Goal: Navigation & Orientation: Find specific page/section

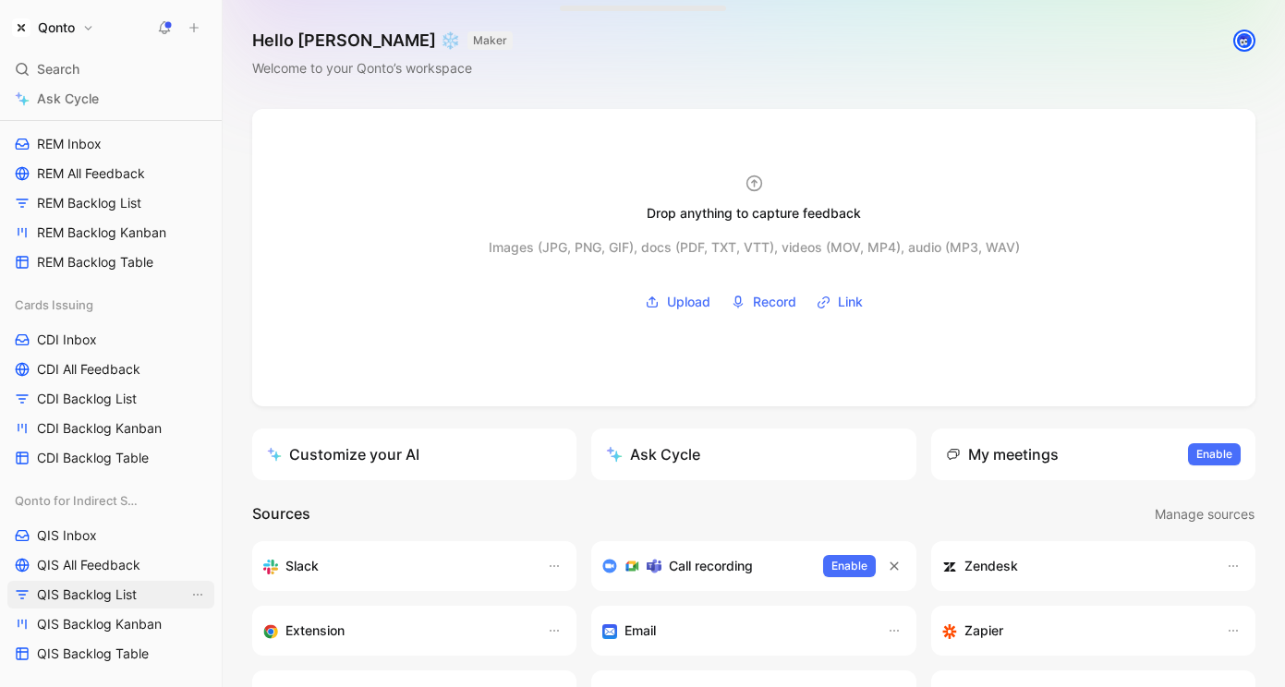
scroll to position [1541, 0]
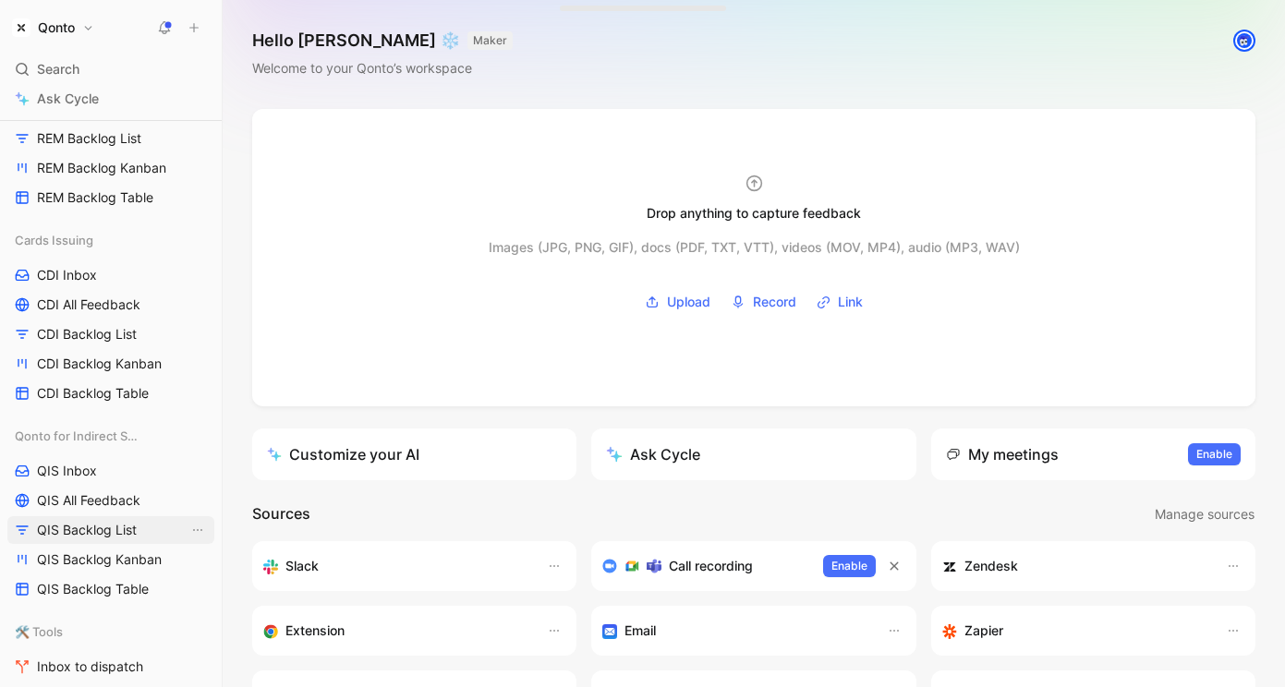
click at [95, 518] on link "QIS Backlog List" at bounding box center [110, 530] width 207 height 28
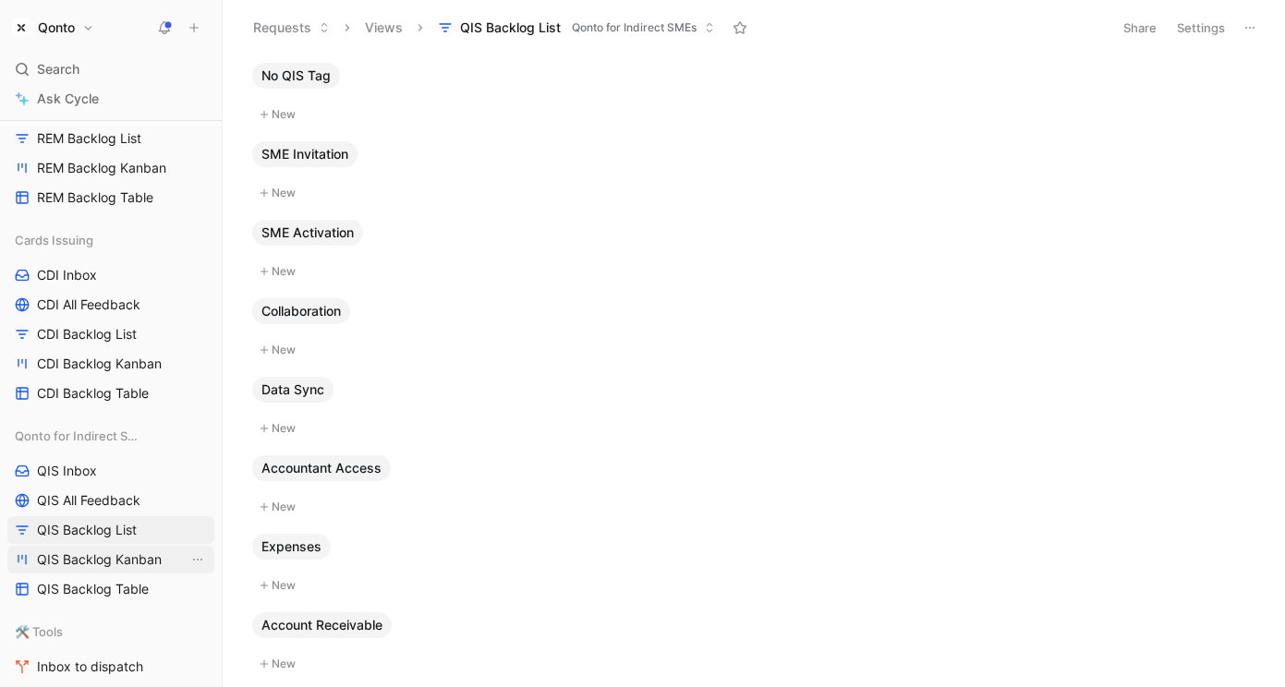
click at [115, 564] on span "QIS Backlog Kanban" at bounding box center [99, 560] width 125 height 18
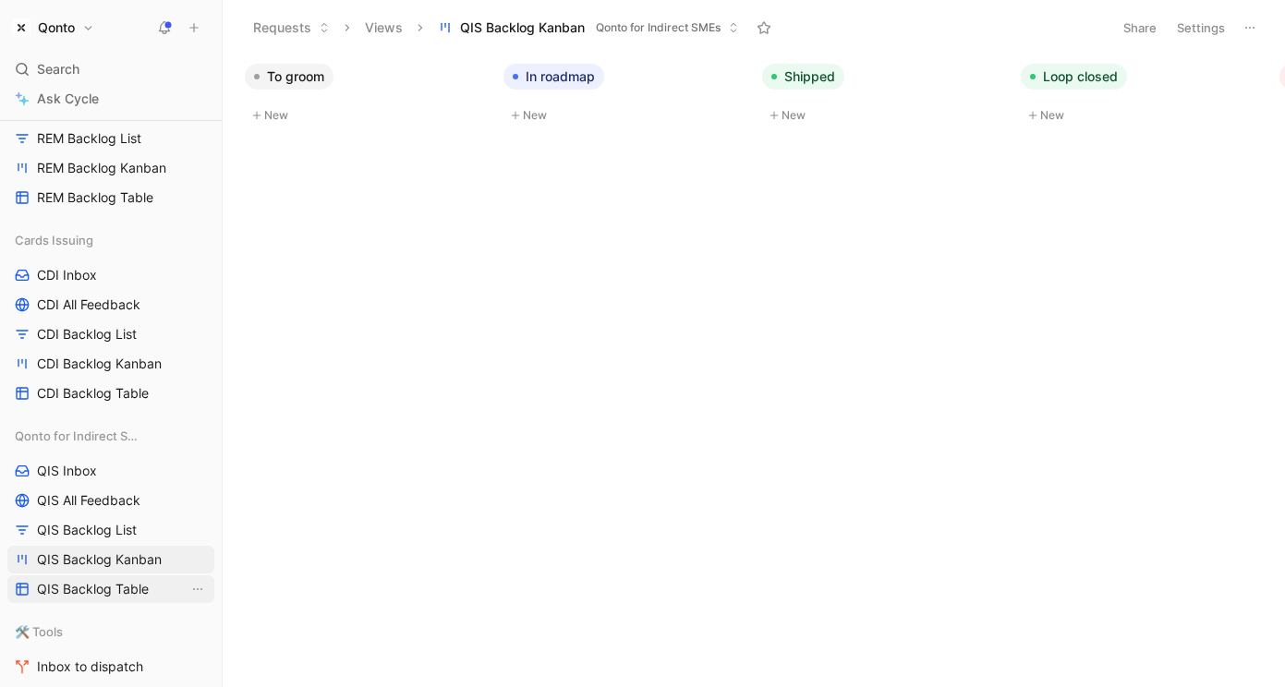
click at [112, 581] on span "QIS Backlog Table" at bounding box center [93, 589] width 112 height 18
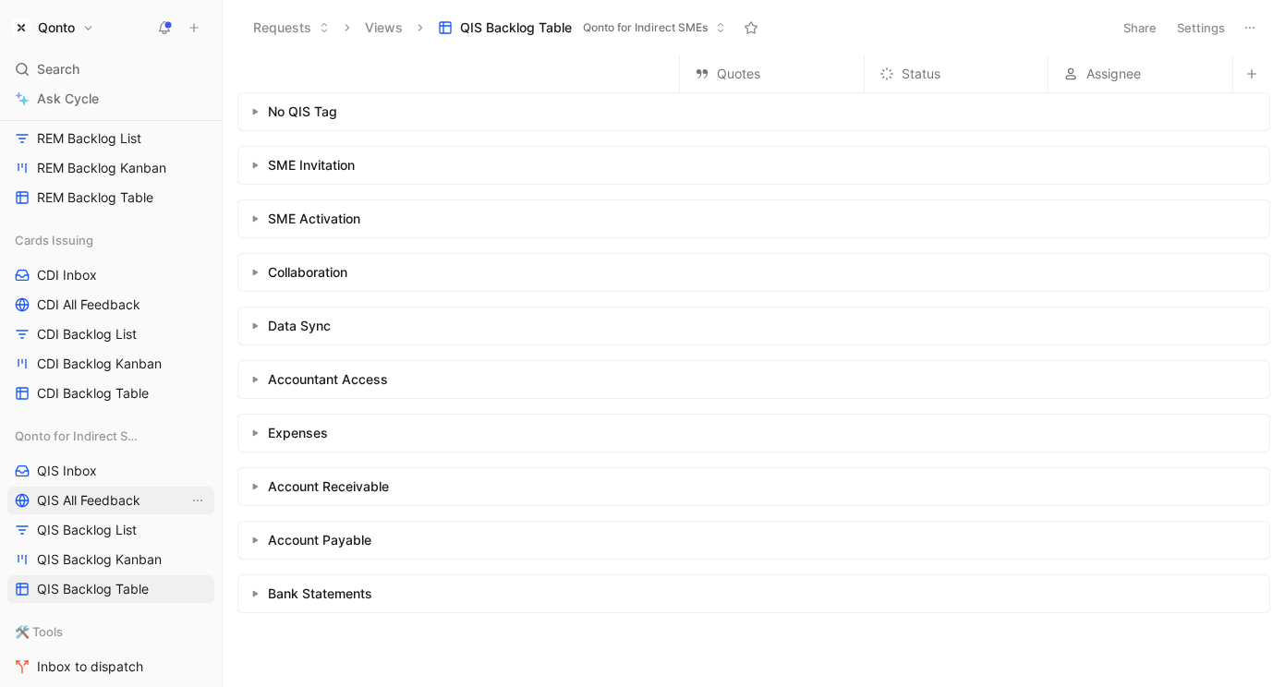
click at [111, 487] on link "QIS All Feedback" at bounding box center [110, 501] width 207 height 28
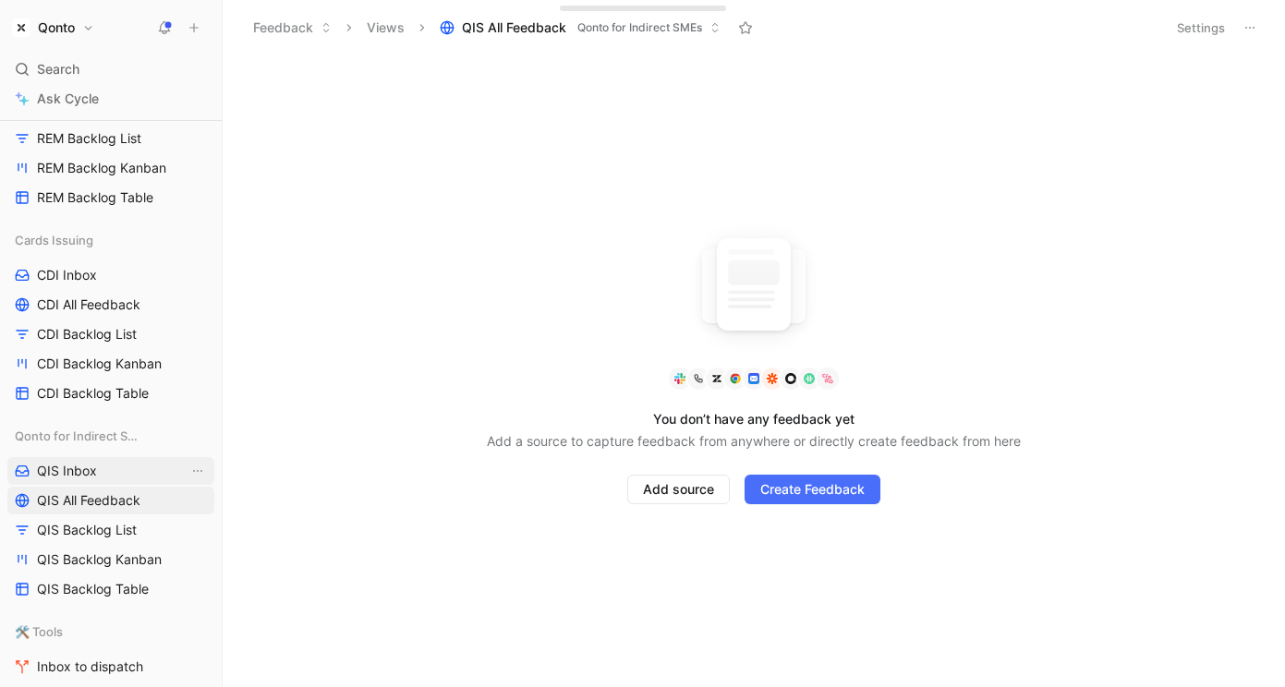
click at [114, 473] on link "QIS Inbox" at bounding box center [110, 471] width 207 height 28
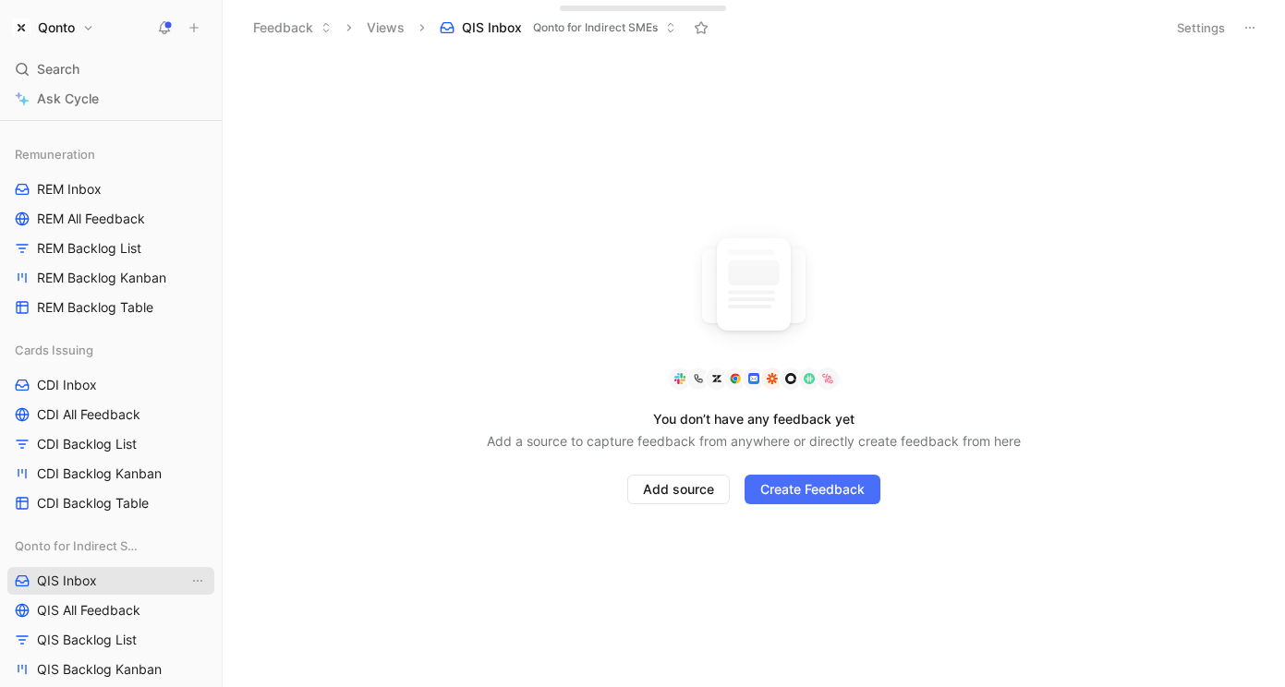
scroll to position [1341, 0]
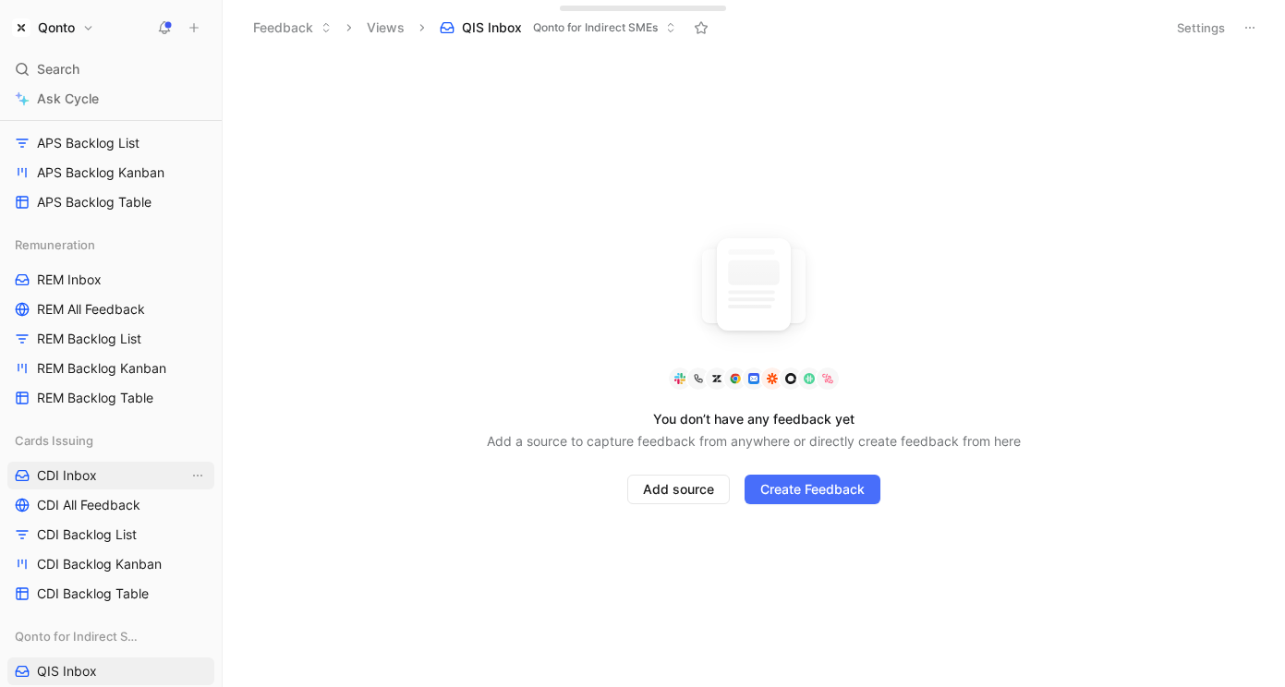
click at [110, 468] on link "CDI Inbox" at bounding box center [110, 476] width 207 height 28
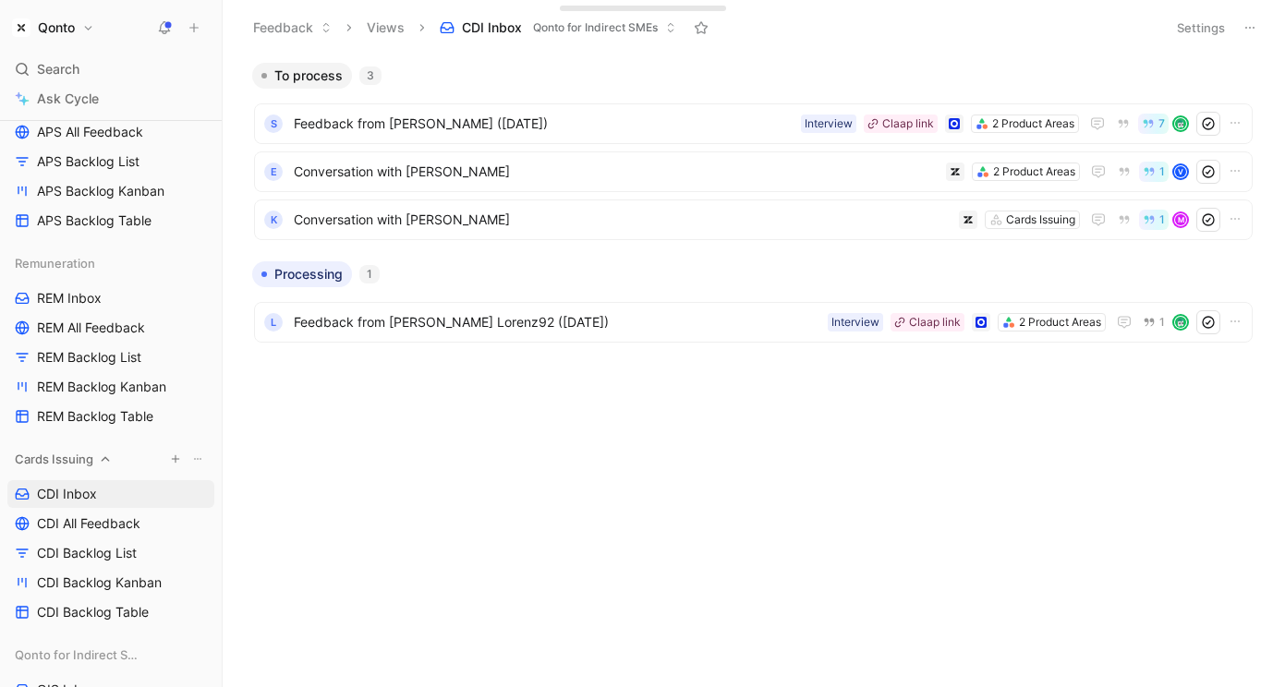
scroll to position [1311, 0]
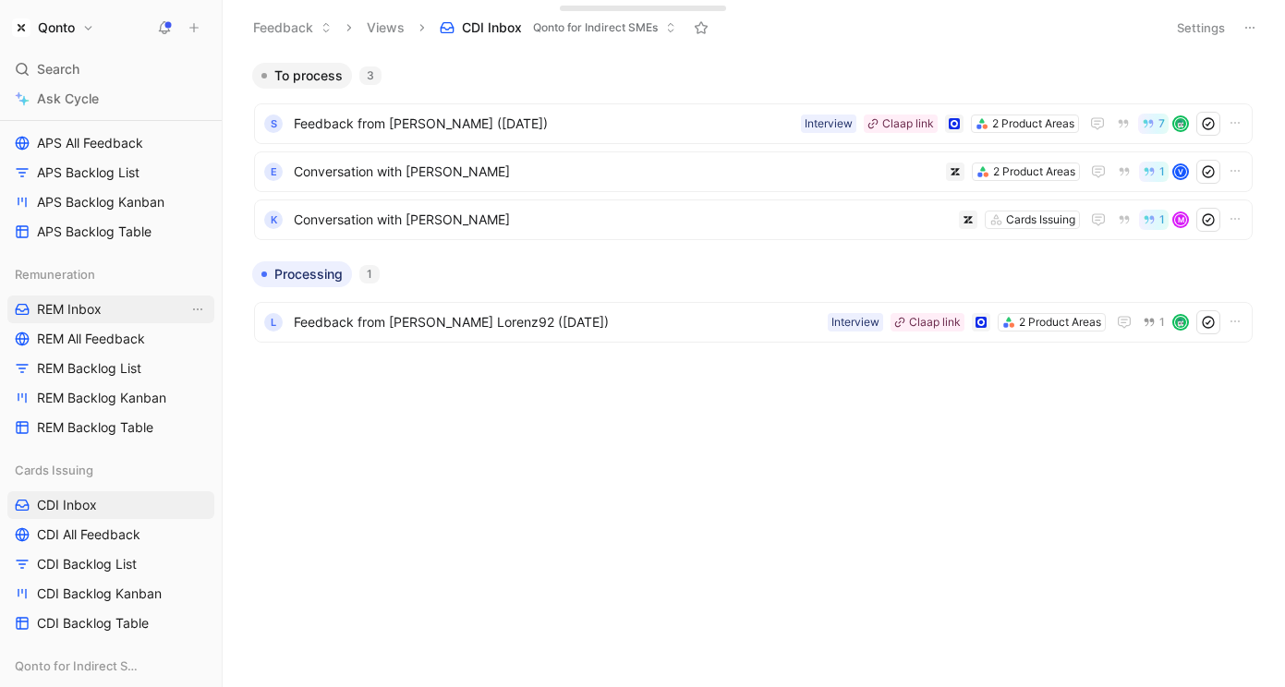
click at [108, 315] on link "REM Inbox" at bounding box center [110, 310] width 207 height 28
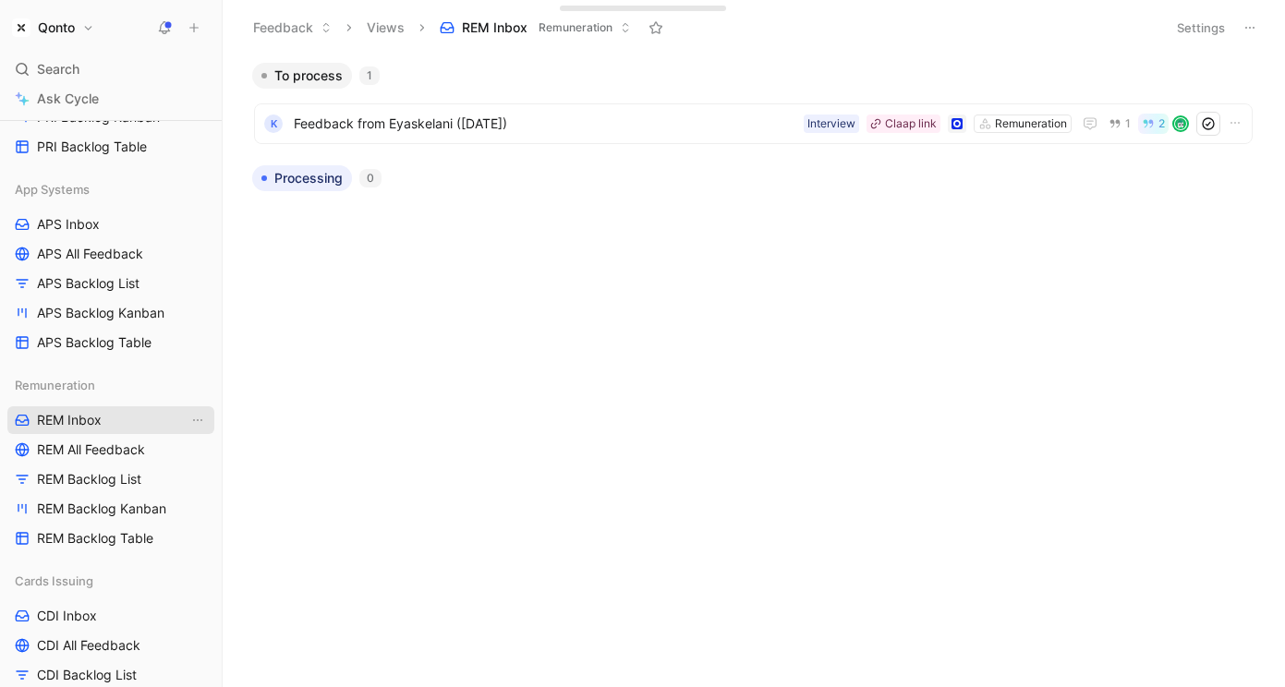
scroll to position [1199, 0]
click at [114, 215] on link "APS Inbox" at bounding box center [110, 226] width 207 height 28
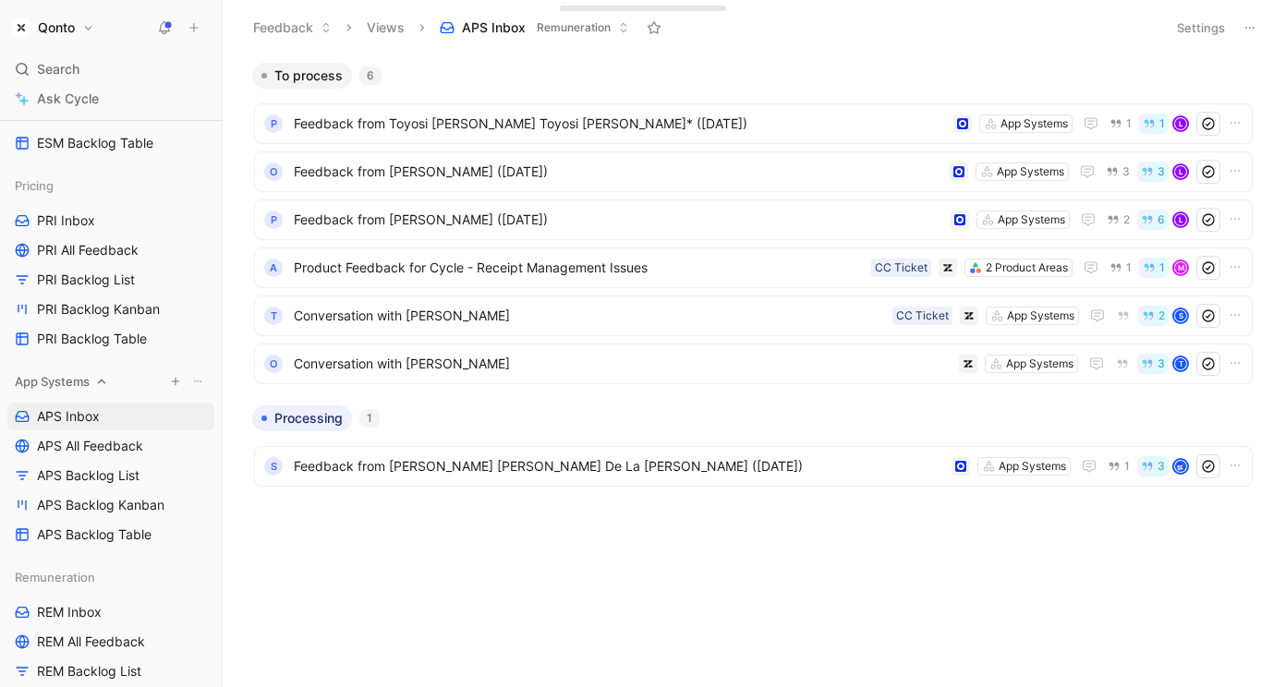
scroll to position [998, 0]
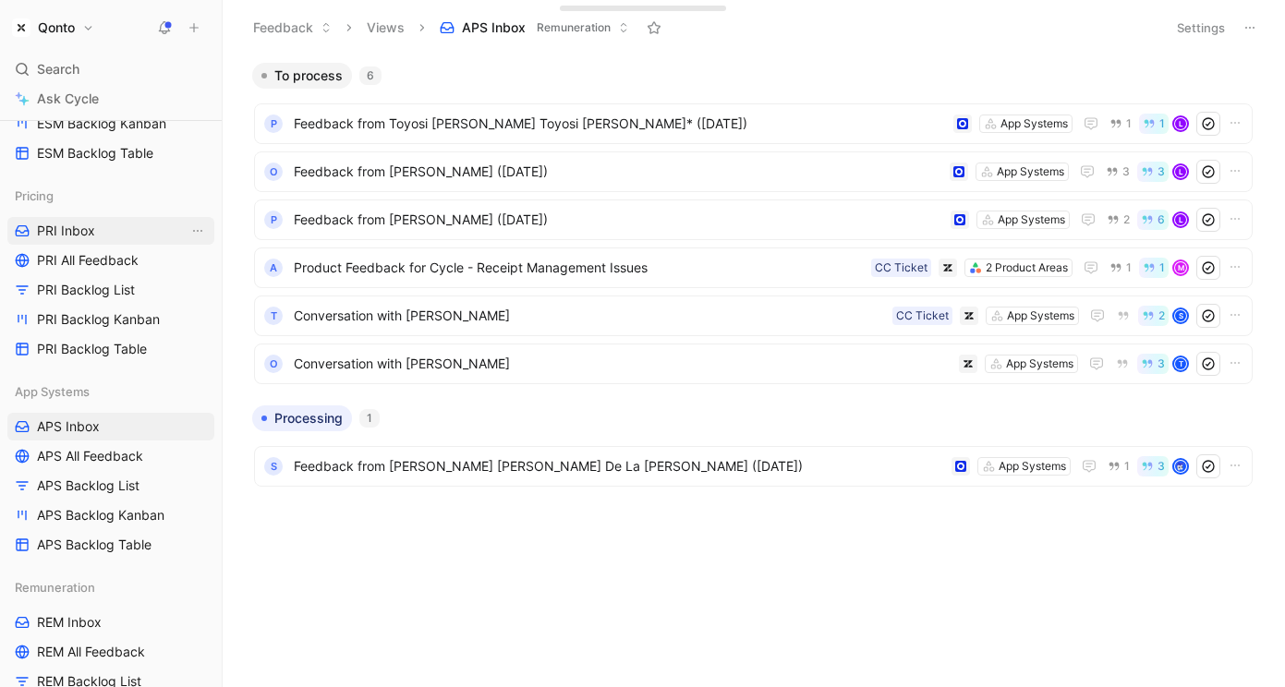
click at [98, 236] on link "PRI Inbox" at bounding box center [110, 231] width 207 height 28
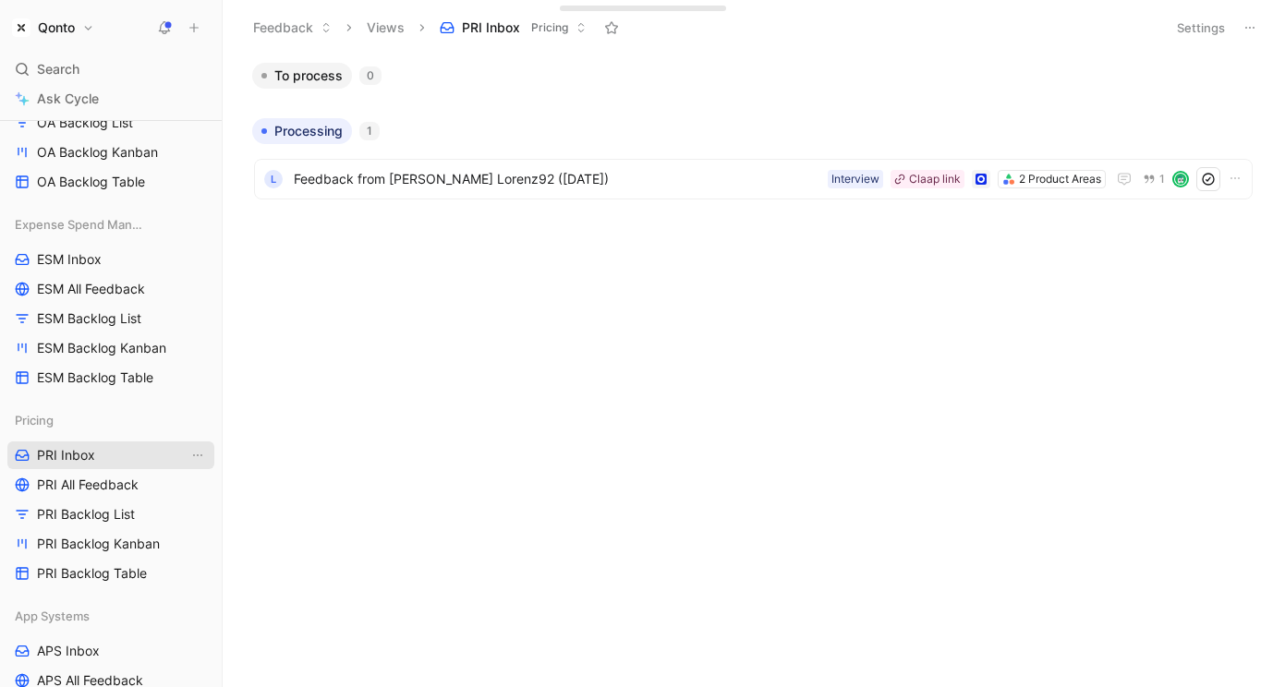
scroll to position [721, 0]
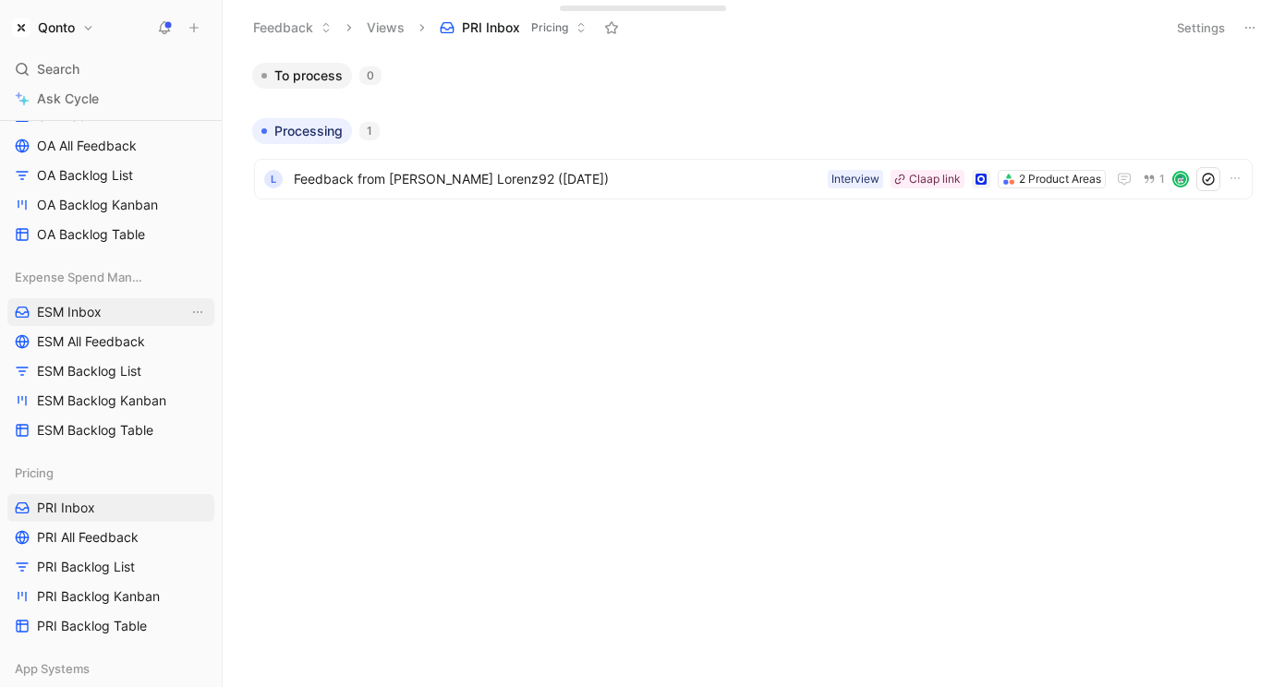
click at [85, 311] on span "ESM Inbox" at bounding box center [69, 312] width 65 height 18
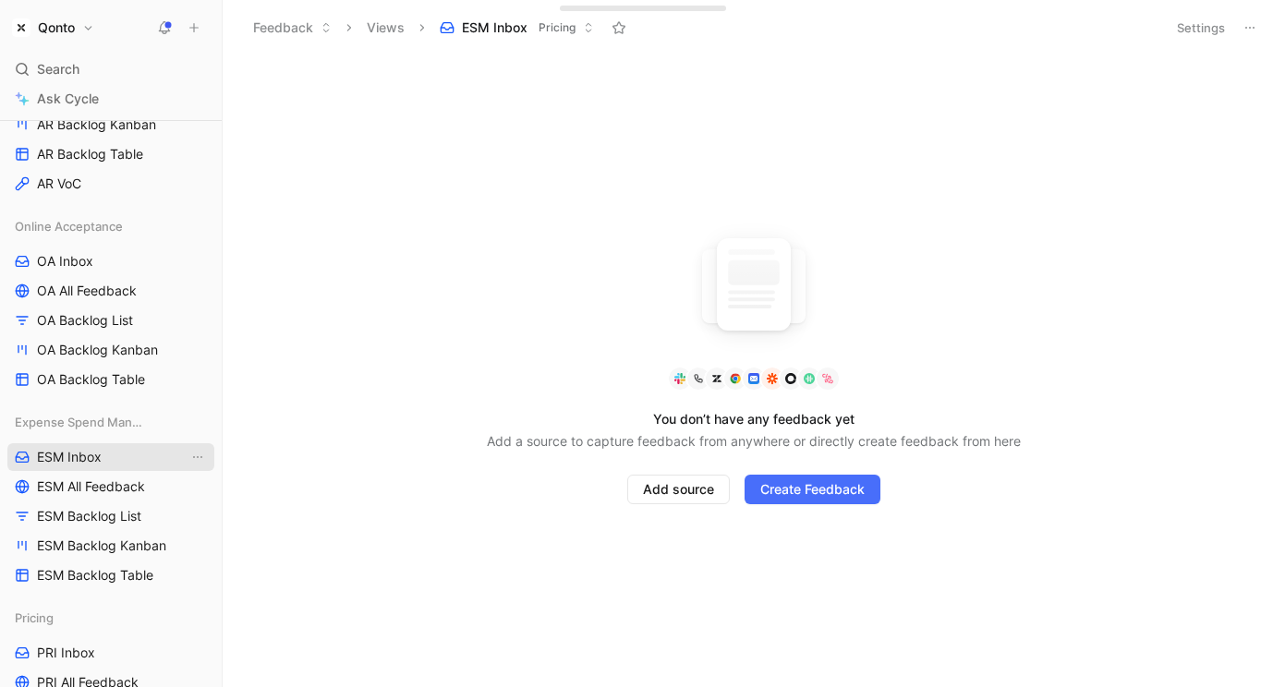
scroll to position [458, 0]
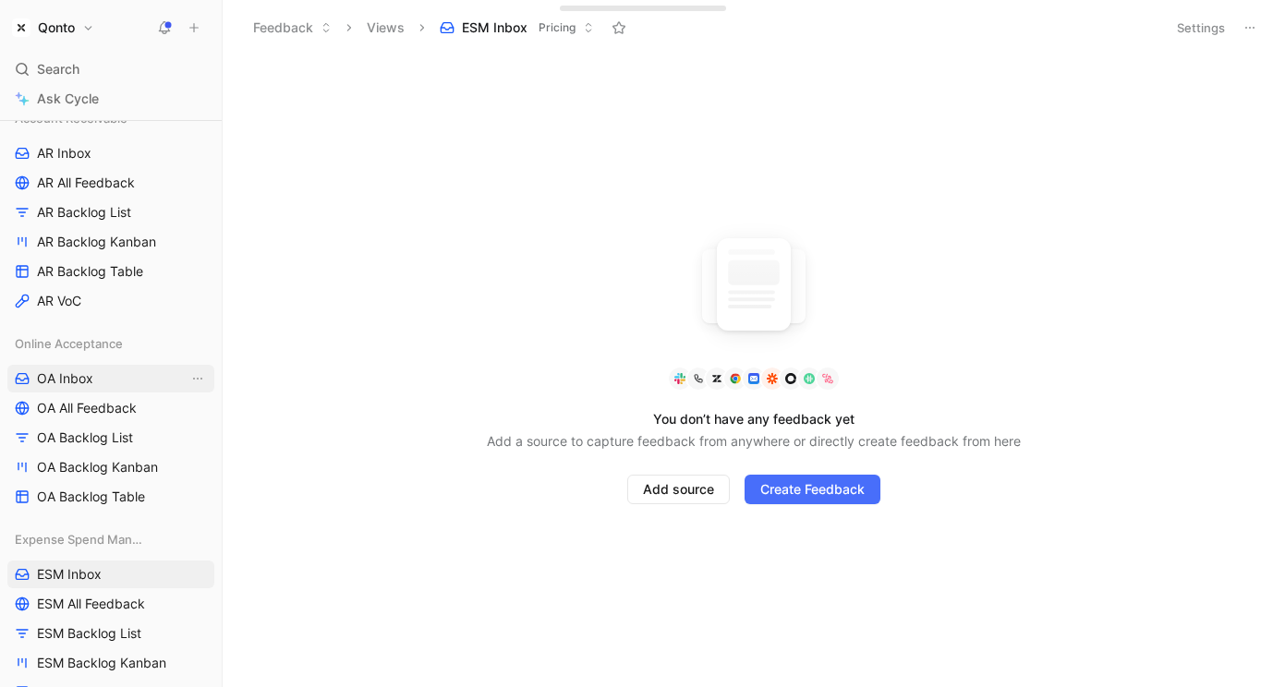
click at [82, 377] on span "OA Inbox" at bounding box center [65, 379] width 56 height 18
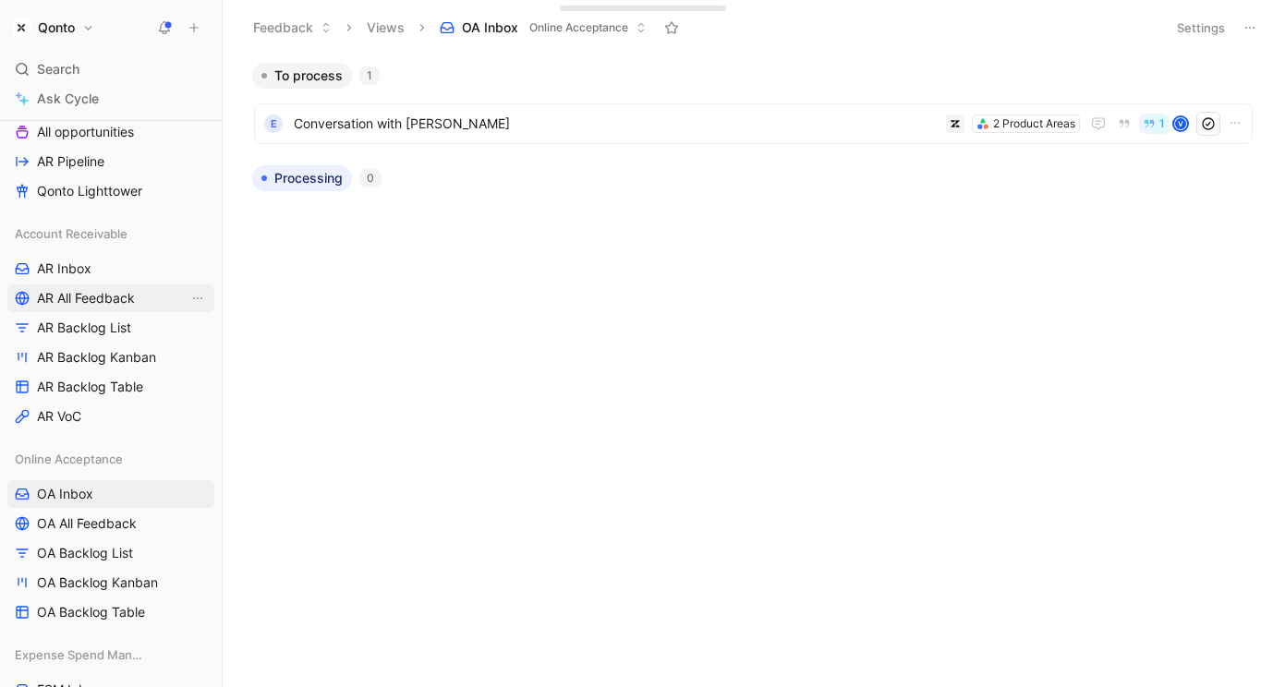
scroll to position [303, 0]
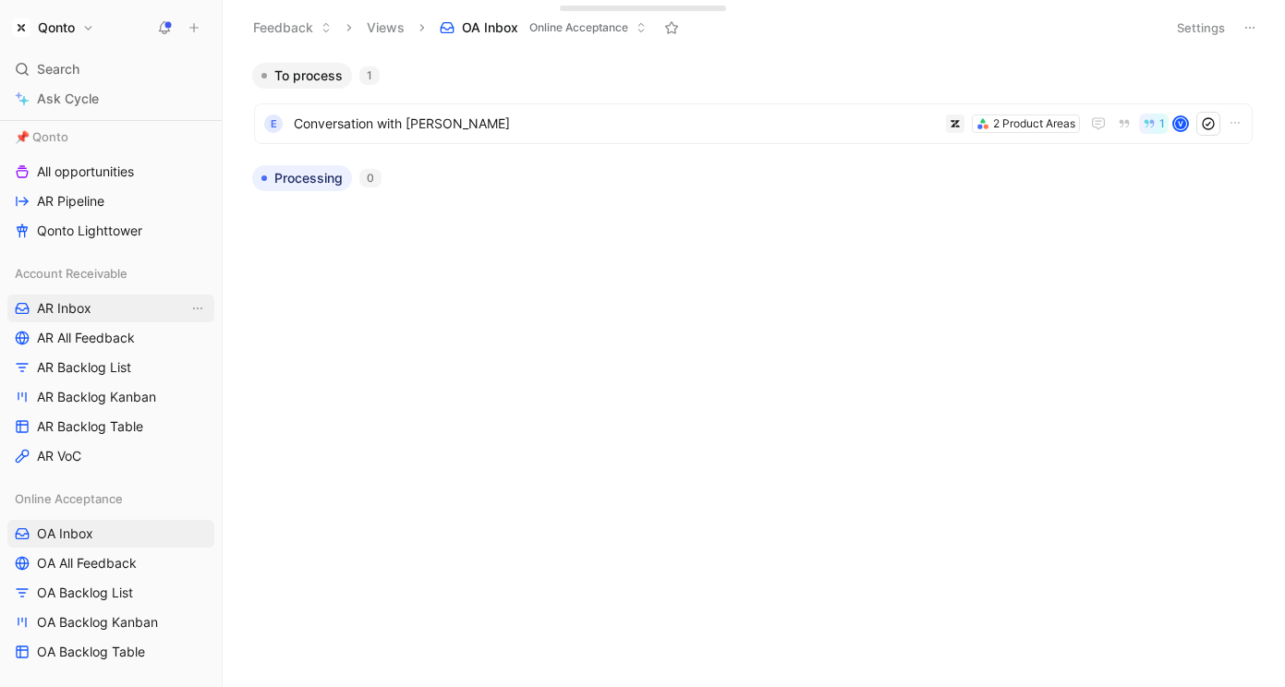
click at [89, 313] on span "AR Inbox" at bounding box center [64, 308] width 55 height 18
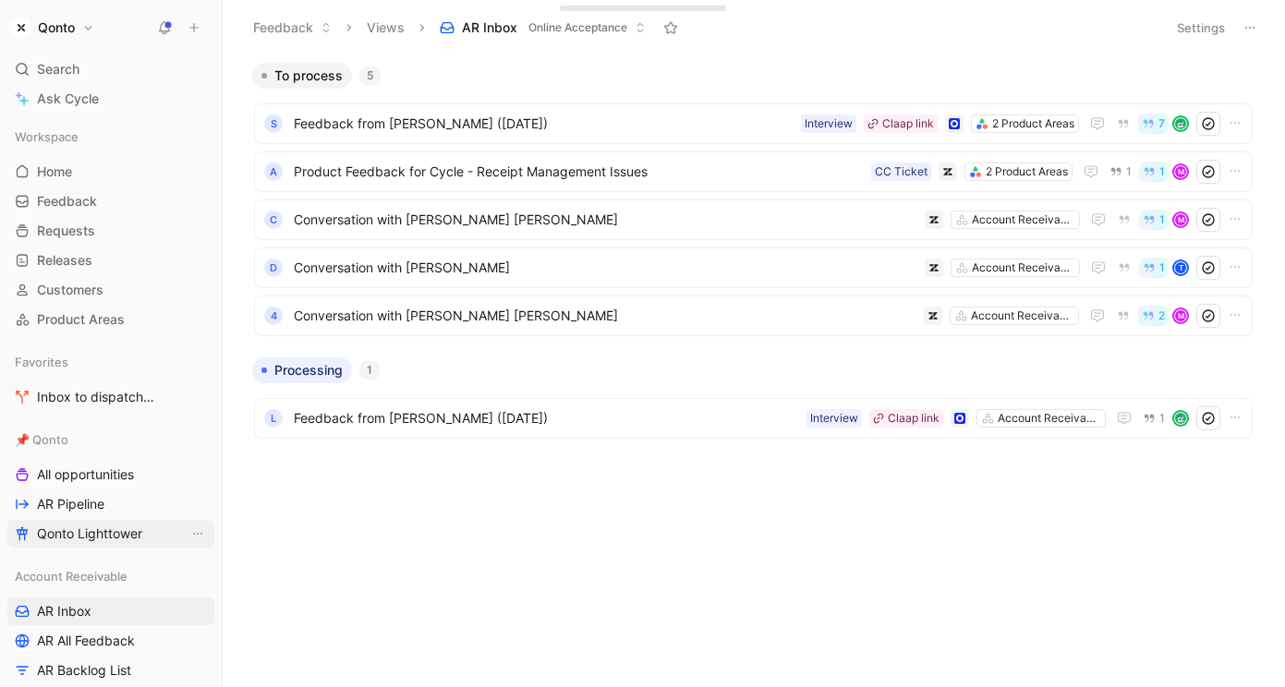
click at [91, 530] on span "Qonto Lighttower" at bounding box center [89, 534] width 105 height 18
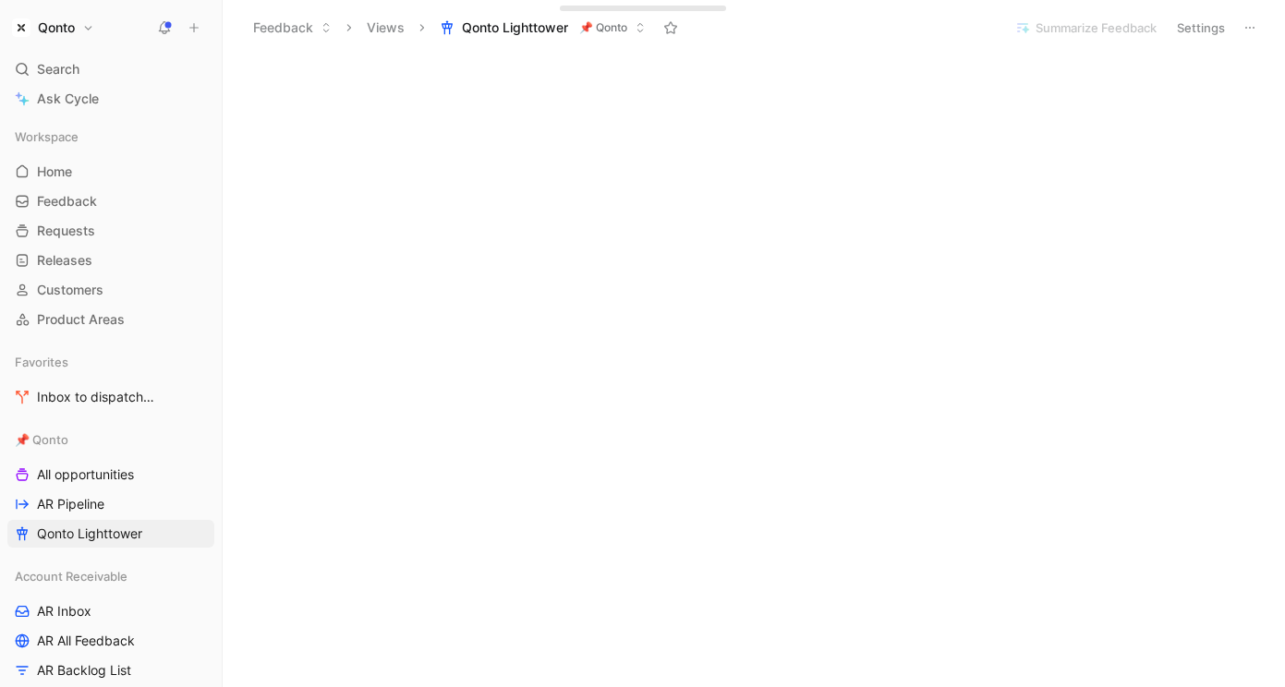
scroll to position [344, 0]
